Goal: Obtain resource: Download file/media

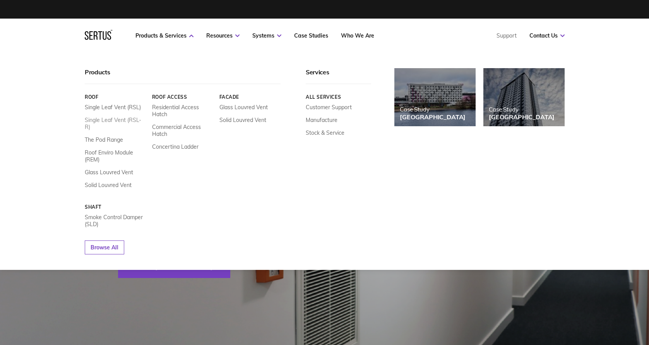
click at [126, 119] on link "Single Leaf Vent (RSL-R)" at bounding box center [116, 123] width 62 height 14
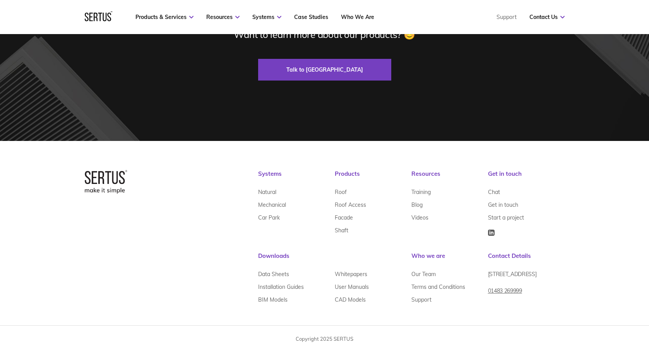
scroll to position [2727, 0]
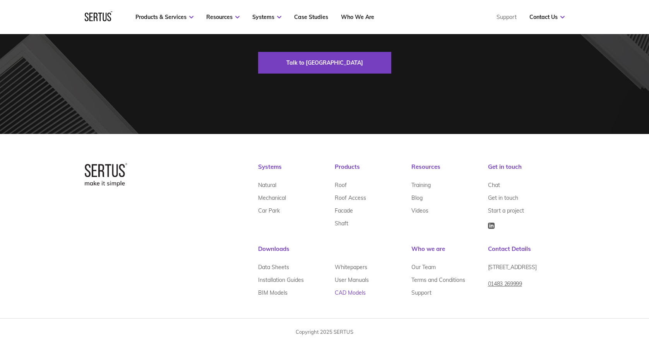
click at [354, 292] on link "CAD Models" at bounding box center [350, 292] width 31 height 13
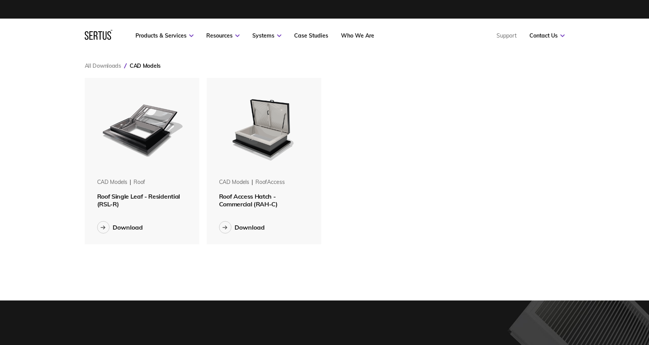
click at [124, 143] on img at bounding box center [141, 126] width 97 height 97
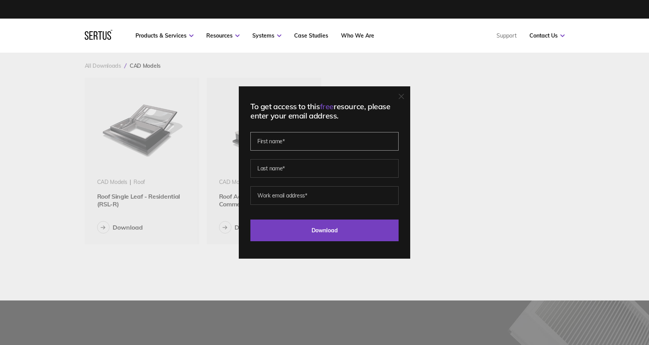
click at [323, 144] on input "text" at bounding box center [324, 141] width 148 height 19
type input "[PERSON_NAME]"
type input "Bedesi"
type input "[EMAIL_ADDRESS][DOMAIN_NAME]"
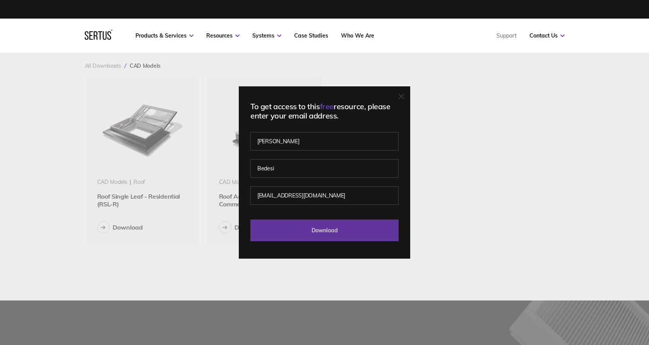
click at [326, 233] on input "Download" at bounding box center [324, 230] width 148 height 22
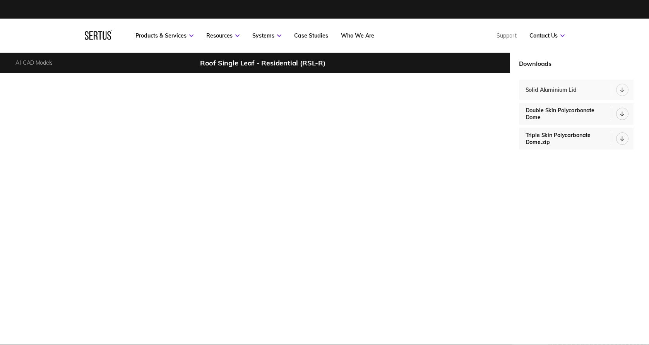
click at [626, 89] on div at bounding box center [622, 90] width 12 height 12
click at [620, 115] on icon at bounding box center [622, 113] width 4 height 5
click at [621, 136] on icon at bounding box center [622, 138] width 4 height 5
